Goal: Task Accomplishment & Management: Complete application form

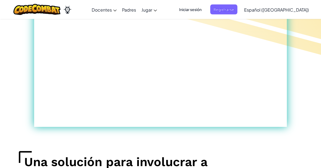
scroll to position [313, 0]
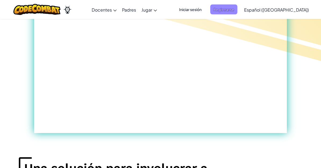
click at [237, 5] on span "Registrarse" at bounding box center [223, 10] width 27 height 10
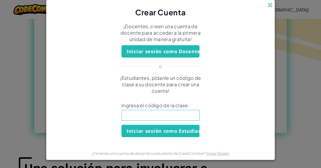
click at [173, 119] on input at bounding box center [160, 115] width 78 height 11
type input "ShopFaceCook"
click at [191, 132] on button "Iniciar sesión como Estudiante" at bounding box center [160, 131] width 78 height 12
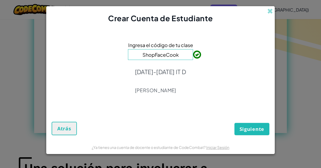
click at [251, 131] on span "Siguiente" at bounding box center [251, 129] width 25 height 6
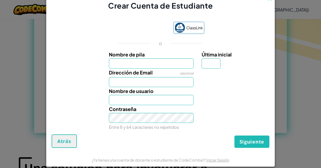
click at [181, 57] on label "Nombre de pila" at bounding box center [151, 55] width 85 height 8
click at [181, 58] on input "Nombre de pila" at bounding box center [151, 63] width 85 height 10
type input "[PERSON_NAME]"
click at [217, 64] on input "Última inicial" at bounding box center [211, 63] width 19 height 10
type input "[PERSON_NAME]"
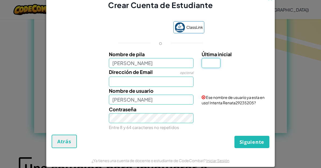
type input "a"
type input "A"
click at [182, 81] on input "Dirección de Email" at bounding box center [151, 82] width 85 height 10
type input "RenataA"
click at [164, 79] on input "Al07" at bounding box center [151, 82] width 85 height 10
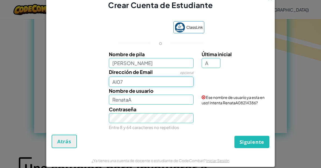
click at [164, 80] on input "Al07" at bounding box center [151, 82] width 85 height 10
paste input "[EMAIL_ADDRESS][DOMAIN_NAME]"
type input "[EMAIL_ADDRESS][DOMAIN_NAME]"
click at [215, 63] on input "A" at bounding box center [211, 63] width 19 height 10
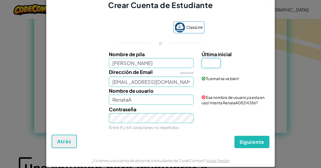
type input "C"
click at [182, 66] on input "[PERSON_NAME]" at bounding box center [151, 63] width 85 height 10
type input "[PERSON_NAME]"
click at [217, 62] on input "Última inicial" at bounding box center [211, 63] width 19 height 10
type input "C"
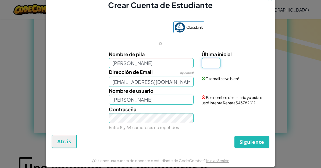
type input "3"
type input "C"
type input "A"
type input "C"
type input "A"
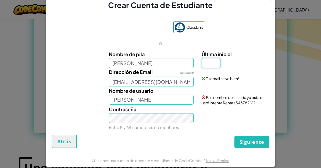
type input "C"
click at [252, 141] on button "Siguiente" at bounding box center [251, 142] width 35 height 12
type input "RenataC"
type input "A"
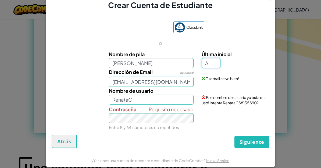
click at [252, 141] on button "Siguiente" at bounding box center [251, 142] width 35 height 12
type input "RenataA"
type input "C"
click at [252, 141] on button "Siguiente" at bounding box center [251, 142] width 35 height 12
type input "RenataC"
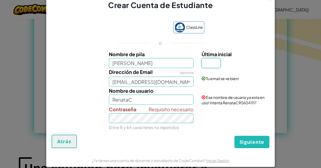
type input "C"
click at [252, 142] on button "Siguiente" at bounding box center [251, 142] width 35 height 12
type input "G"
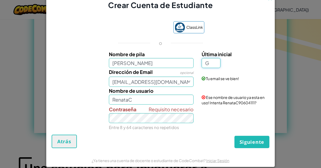
click at [252, 141] on button "Siguiente" at bounding box center [251, 142] width 35 height 12
type input "RenataG"
type input "A"
type input "S"
click at [252, 141] on button "Siguiente" at bounding box center [251, 142] width 35 height 12
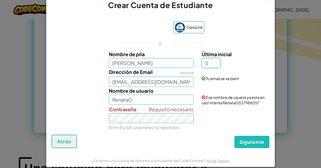
type input "RenataS"
type input "E"
click at [252, 141] on button "Siguiente" at bounding box center [251, 142] width 35 height 12
type input "RenataE"
type input "T"
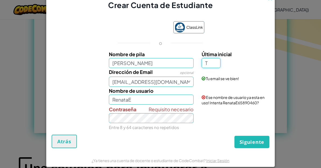
click at [252, 141] on button "Siguiente" at bounding box center [251, 142] width 35 height 12
type input "RenataT"
type input "Y"
click at [252, 141] on button "Siguiente" at bounding box center [251, 142] width 35 height 12
type input "RenataY"
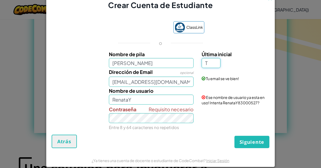
type input "T"
click at [252, 141] on button "Siguiente" at bounding box center [251, 142] width 35 height 12
type input "RenataT"
type input "U"
click at [252, 141] on button "Siguiente" at bounding box center [251, 142] width 35 height 12
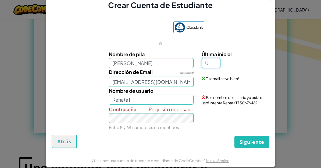
type input "RenataU"
type input "G"
click at [252, 141] on button "Siguiente" at bounding box center [251, 142] width 35 height 12
type input "RenataG"
type input "Q"
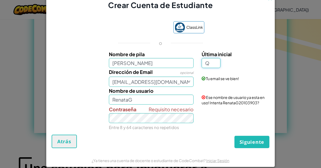
click at [252, 141] on button "Siguiente" at bounding box center [251, 142] width 35 height 12
type input "RenataQ"
type input "W"
click at [252, 141] on button "Siguiente" at bounding box center [251, 142] width 35 height 12
type input "RenataW"
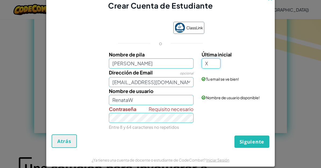
type input "X"
click at [252, 141] on button "Siguiente" at bounding box center [251, 141] width 35 height 12
type input "[PERSON_NAME]"
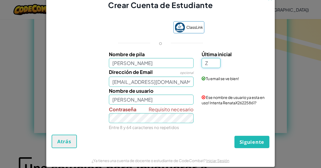
type input "Z"
click at [252, 141] on button "Siguiente" at bounding box center [251, 142] width 35 height 12
type input "RenataZ"
type input "V"
click at [252, 141] on button "Siguiente" at bounding box center [251, 142] width 35 height 12
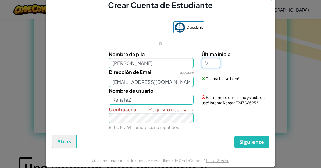
type input "RenataV"
type input "B"
click at [252, 141] on button "Siguiente" at bounding box center [251, 142] width 35 height 12
type input "RenataB"
type input "N"
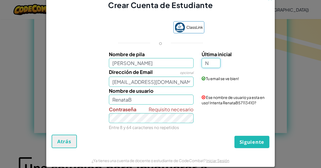
click at [252, 141] on button "Siguiente" at bounding box center [251, 142] width 35 height 12
type input "[PERSON_NAME]"
type input "M"
click at [252, 141] on button "Siguiente" at bounding box center [251, 142] width 35 height 12
type input "[PERSON_NAME]"
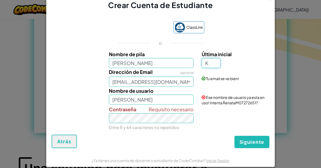
type input "K"
click at [252, 141] on button "Siguiente" at bounding box center [251, 142] width 35 height 12
type input "RenataK"
type input "K"
click at [142, 51] on div "ClassLink o Nombre [PERSON_NAME] inicial Dirección de Email opcional [EMAIL_ADD…" at bounding box center [161, 75] width 218 height 119
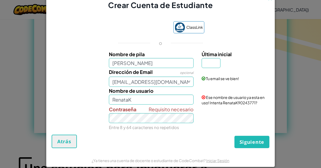
type input "[PERSON_NAME]"
click at [152, 68] on input "[PERSON_NAME]" at bounding box center [151, 63] width 85 height 10
type input "RenataA"
click at [214, 62] on input "Última inicial" at bounding box center [211, 63] width 19 height 10
type input "RenataA"
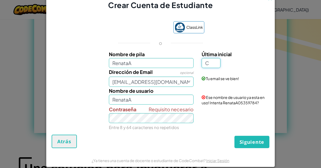
type input "C"
click at [252, 141] on button "Siguiente" at bounding box center [251, 142] width 35 height 12
type input "RenataAC"
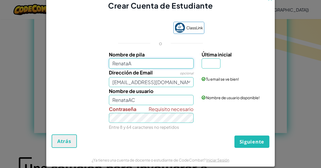
click at [152, 63] on input "RenataA" at bounding box center [151, 63] width 85 height 10
type input "RenataA"
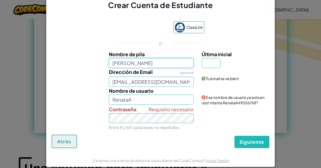
type input "[PERSON_NAME]"
click at [215, 64] on input "Última inicial" at bounding box center [211, 63] width 19 height 10
type input "[PERSON_NAME]"
type input "A"
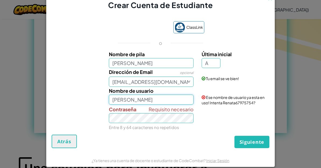
click at [159, 96] on input "[PERSON_NAME]" at bounding box center [151, 100] width 85 height 10
click at [156, 101] on input "RenataA" at bounding box center [151, 100] width 85 height 10
click at [252, 141] on button "Siguiente" at bounding box center [251, 142] width 35 height 12
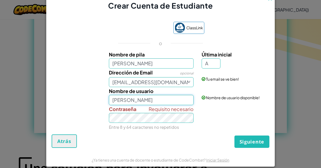
type input "[PERSON_NAME]"
click at [217, 62] on input "A" at bounding box center [211, 63] width 19 height 10
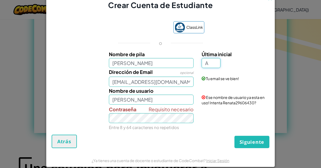
click at [252, 142] on button "Siguiente" at bounding box center [251, 142] width 35 height 12
click at [156, 99] on input "[PERSON_NAME]" at bounding box center [151, 100] width 85 height 10
click at [252, 142] on button "Siguiente" at bounding box center [251, 142] width 35 height 12
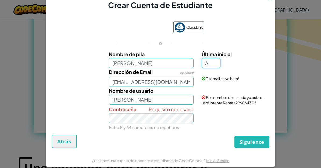
click at [215, 63] on input "A" at bounding box center [211, 63] width 19 height 10
type input "A"
click at [252, 142] on button "Siguiente" at bounding box center [251, 142] width 35 height 12
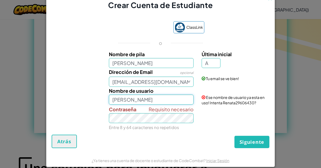
click at [172, 103] on input "[PERSON_NAME]" at bounding box center [151, 100] width 85 height 10
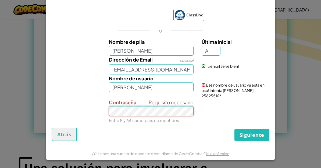
scroll to position [10, 0]
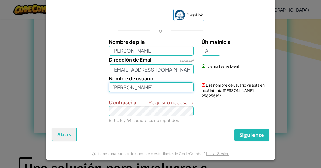
click at [160, 91] on input "[PERSON_NAME]" at bounding box center [151, 87] width 85 height 10
click at [252, 135] on button "Siguiente" at bounding box center [251, 135] width 35 height 12
click at [163, 92] on input "[PERSON_NAME]" at bounding box center [151, 87] width 85 height 10
click at [247, 135] on button "Crear Cuenta" at bounding box center [247, 135] width 45 height 12
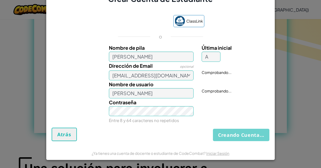
scroll to position [7, 0]
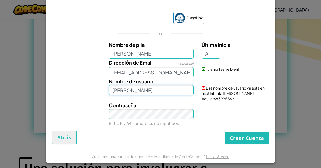
click at [171, 94] on input "[PERSON_NAME]" at bounding box center [151, 90] width 85 height 10
type input "[PERSON_NAME]"
click at [247, 135] on button "Crear Cuenta" at bounding box center [247, 138] width 45 height 12
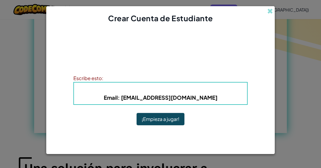
scroll to position [0, 0]
click at [149, 120] on button "¡Empieza a jugar!" at bounding box center [161, 119] width 48 height 12
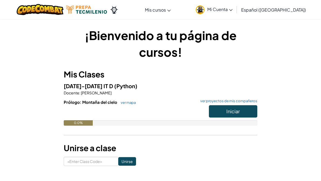
click at [229, 13] on link "Mi Cuenta" at bounding box center [214, 9] width 42 height 17
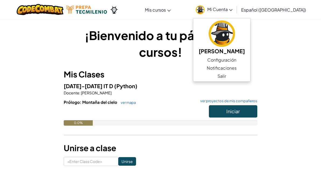
click at [232, 9] on span "Mi Cuenta" at bounding box center [219, 9] width 25 height 6
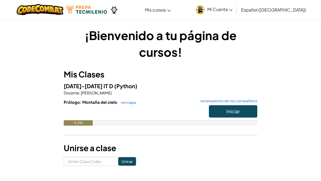
click at [232, 11] on span "Mi Cuenta" at bounding box center [219, 9] width 25 height 6
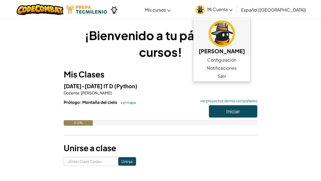
click at [230, 34] on img at bounding box center [222, 33] width 26 height 26
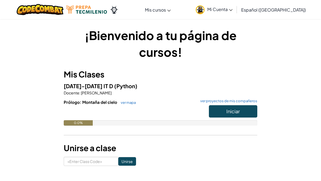
click at [232, 10] on span "Mi Cuenta" at bounding box center [219, 9] width 25 height 6
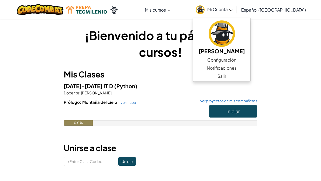
click at [235, 59] on link "Configuración" at bounding box center [221, 60] width 57 height 8
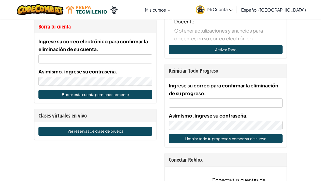
scroll to position [304, 0]
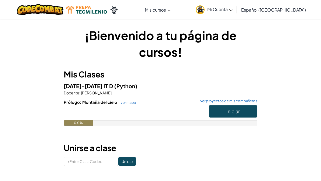
click at [205, 12] on img at bounding box center [200, 9] width 9 height 9
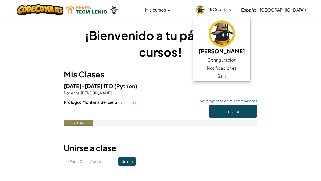
click at [225, 37] on img at bounding box center [222, 33] width 26 height 26
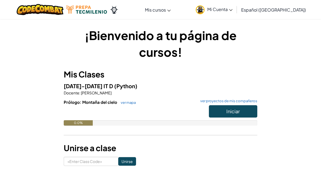
click at [92, 23] on div "¡Bienvenido a tu página de cursos! Mis Clases 2025-2026 IT D (Python) Docente :…" at bounding box center [160, 96] width 261 height 155
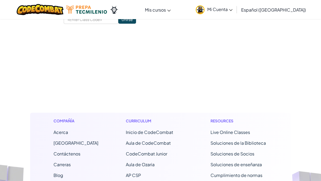
scroll to position [144, 0]
